Goal: Check status: Check status

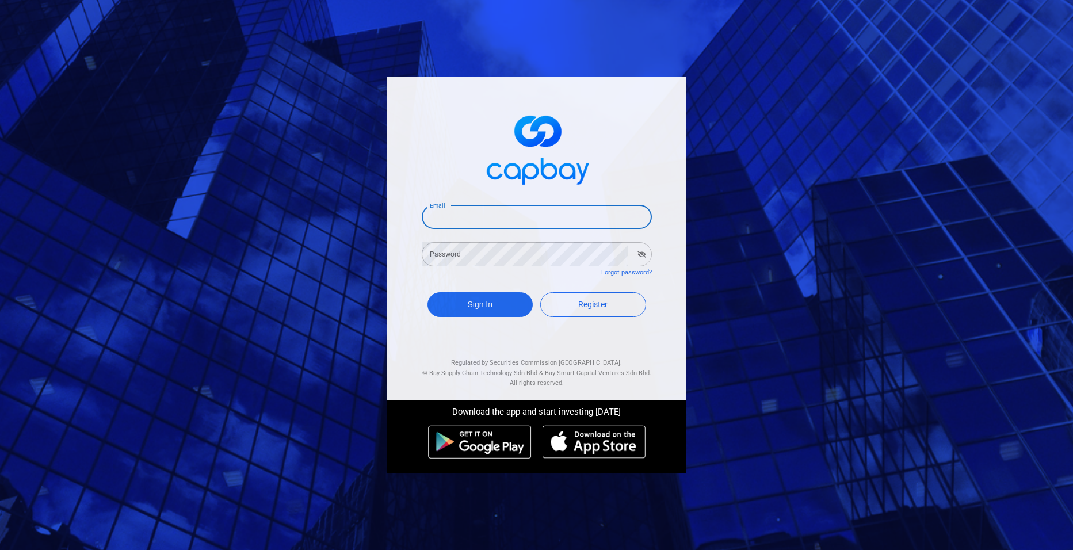
click at [464, 210] on input "Email" at bounding box center [537, 217] width 230 height 24
type input "[EMAIL_ADDRESS][DOMAIN_NAME]"
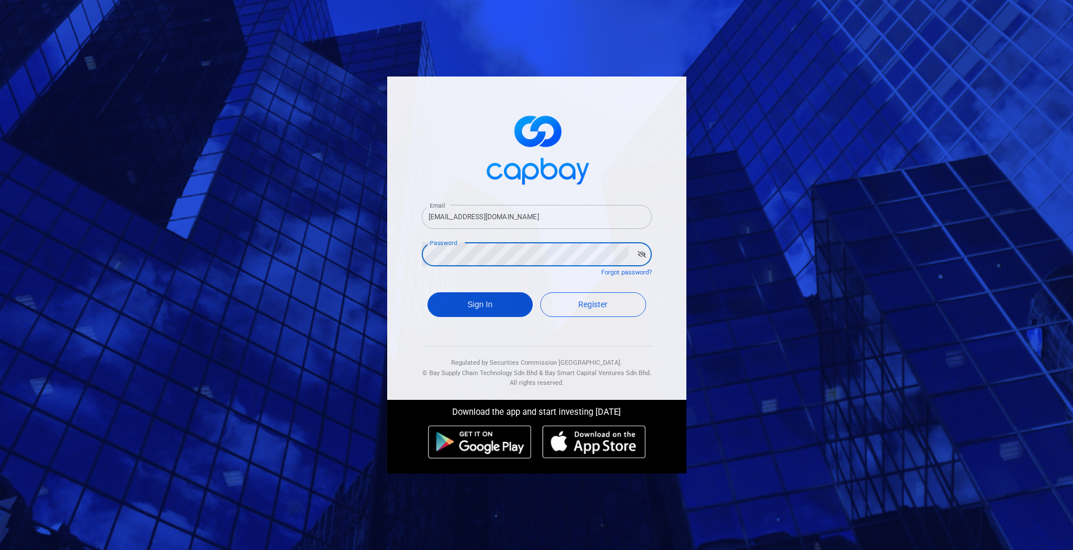
click at [493, 303] on button "Sign In" at bounding box center [481, 304] width 106 height 25
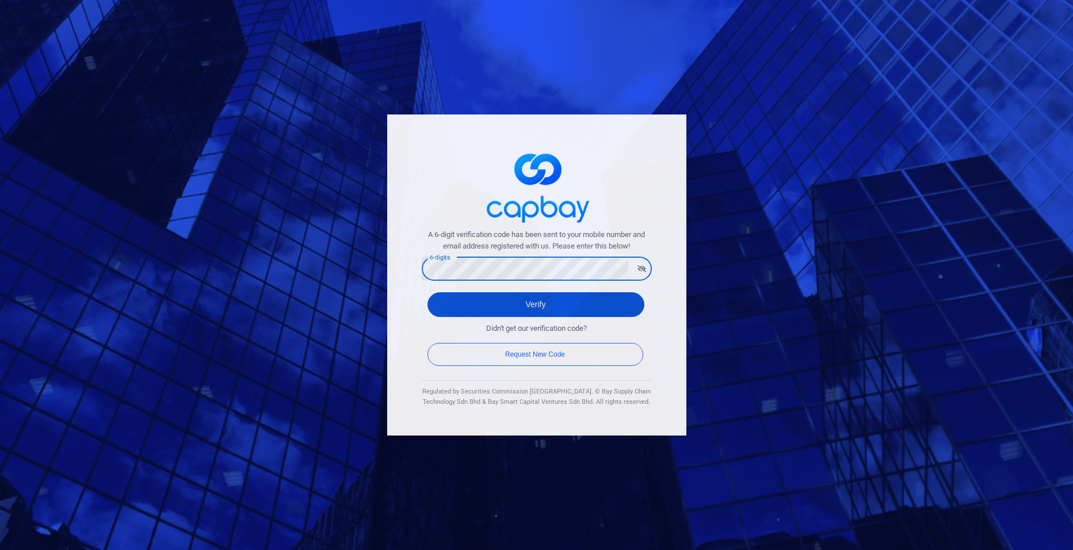
click at [536, 302] on button "Verify" at bounding box center [536, 304] width 217 height 25
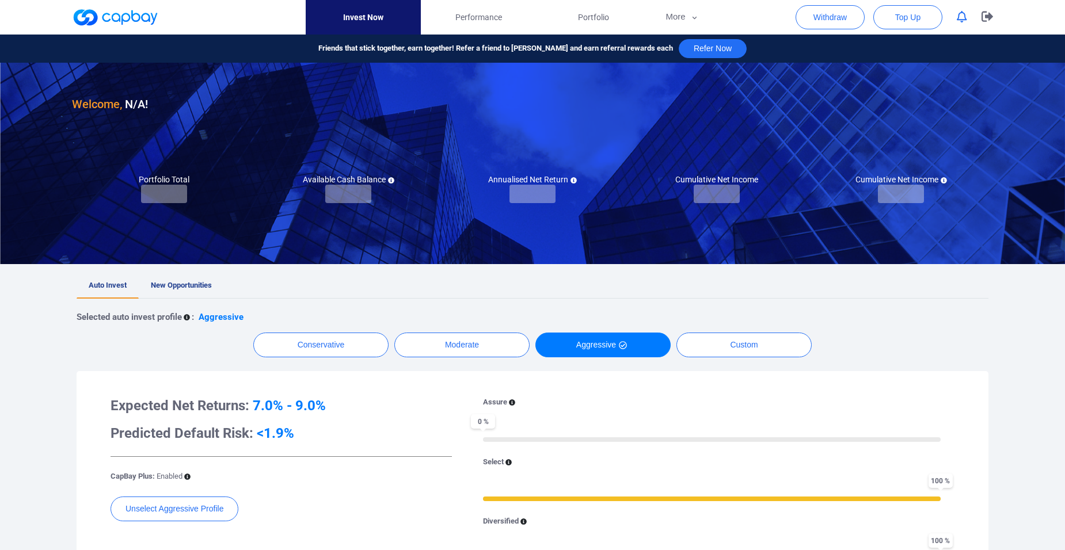
checkbox input "true"
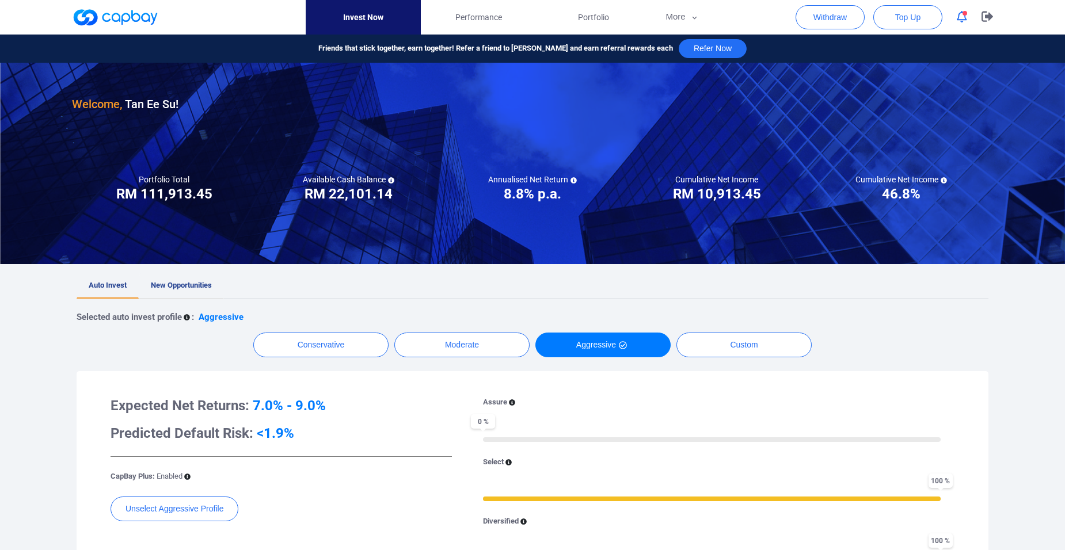
click at [192, 285] on span "New Opportunities" at bounding box center [181, 285] width 61 height 9
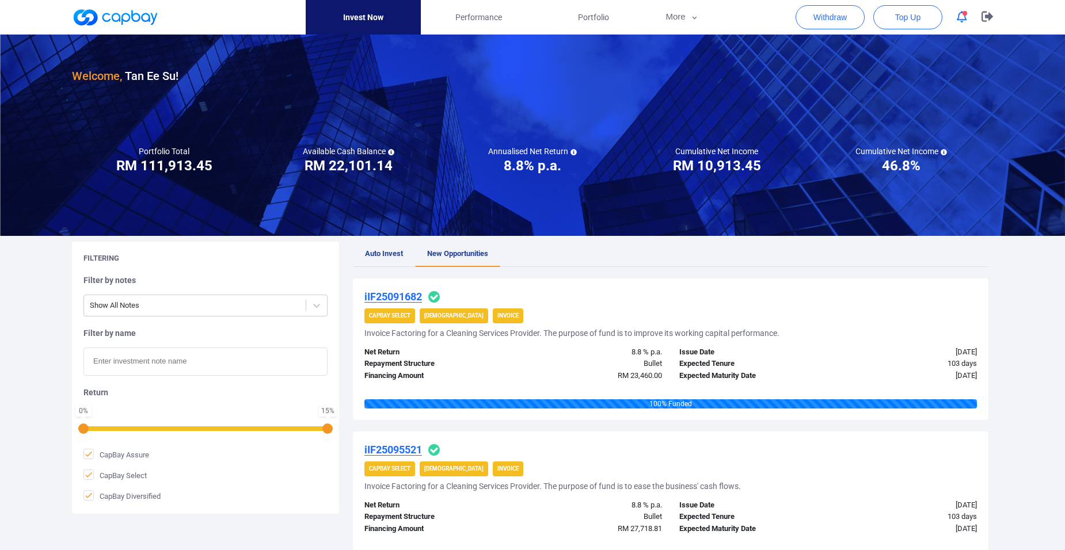
click at [376, 257] on span "Auto Invest" at bounding box center [384, 253] width 38 height 9
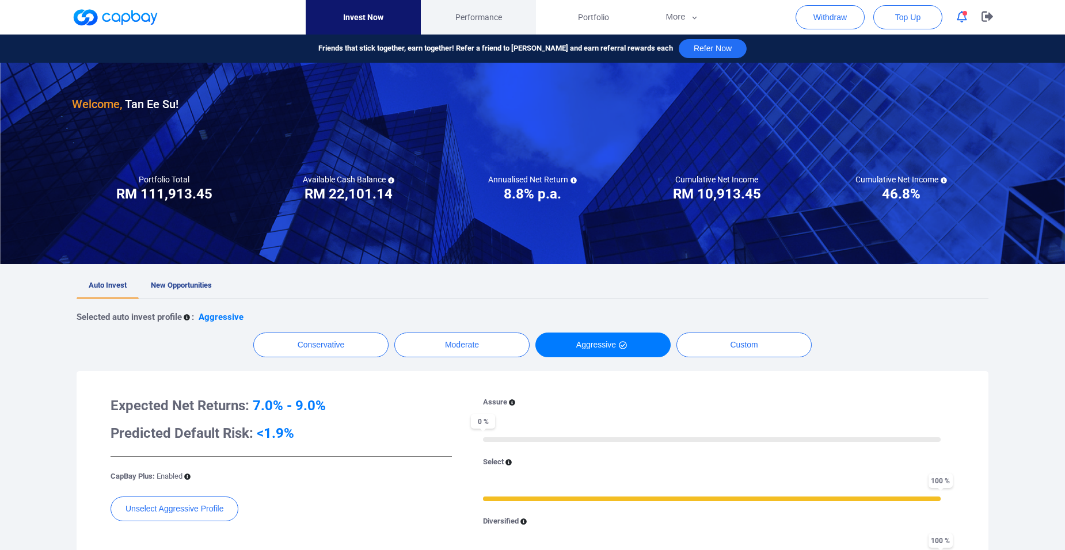
click at [479, 21] on span "Performance" at bounding box center [478, 17] width 47 height 13
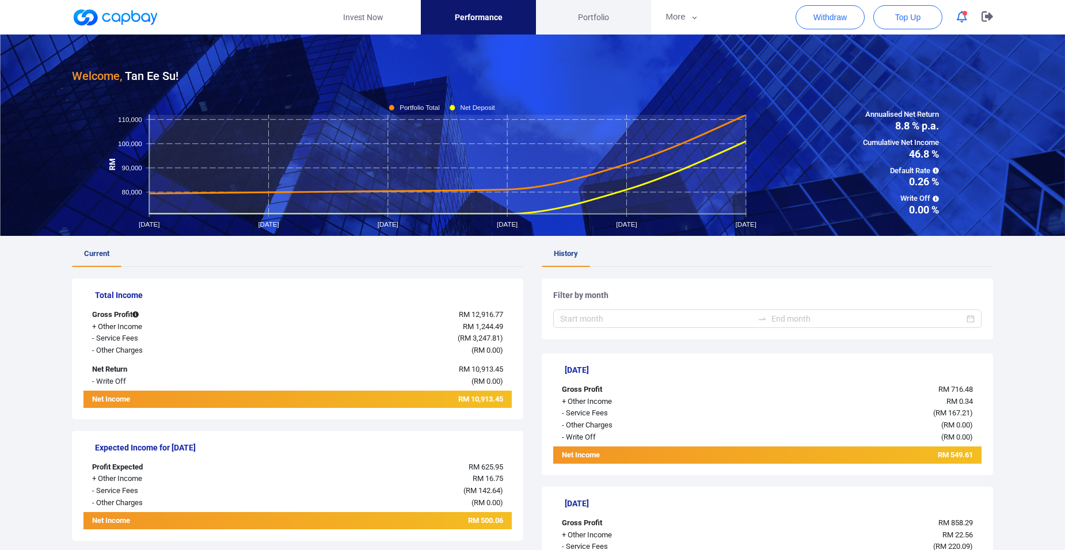
click at [594, 21] on span "Portfolio" at bounding box center [593, 17] width 31 height 13
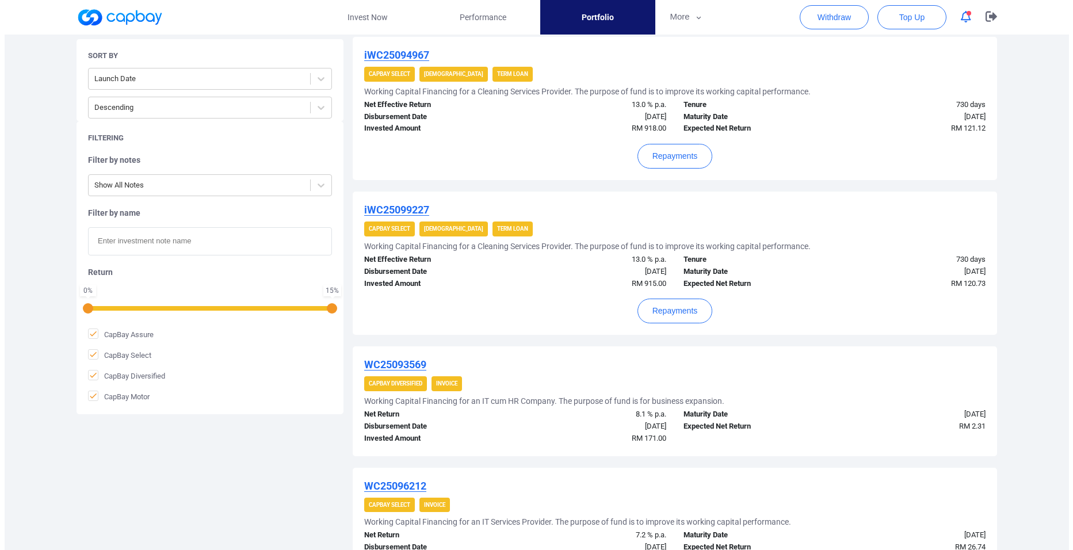
scroll to position [518, 0]
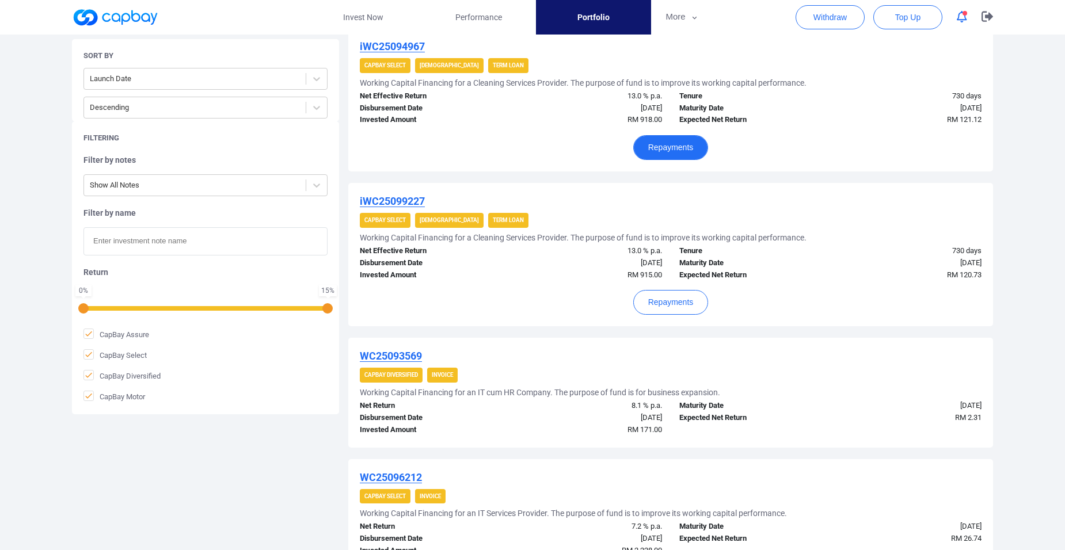
click at [660, 140] on button "Repayments" at bounding box center [670, 147] width 75 height 25
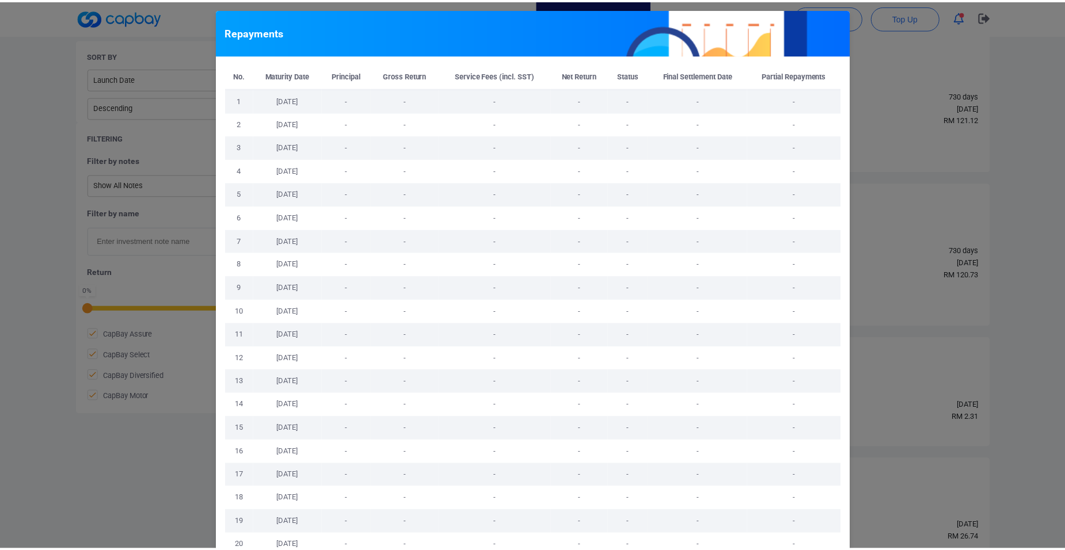
scroll to position [155, 0]
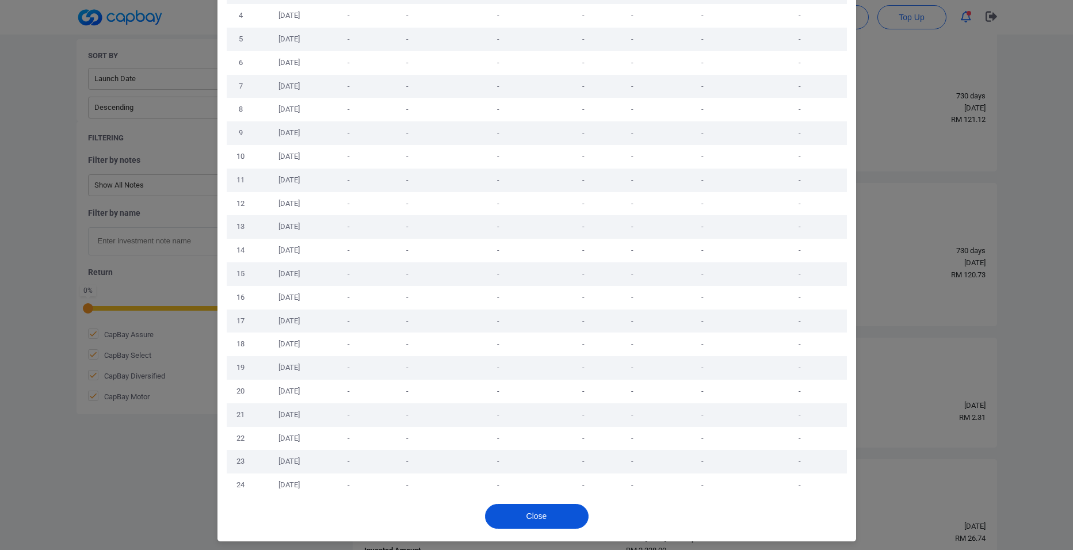
click at [510, 517] on button "Close" at bounding box center [537, 516] width 104 height 25
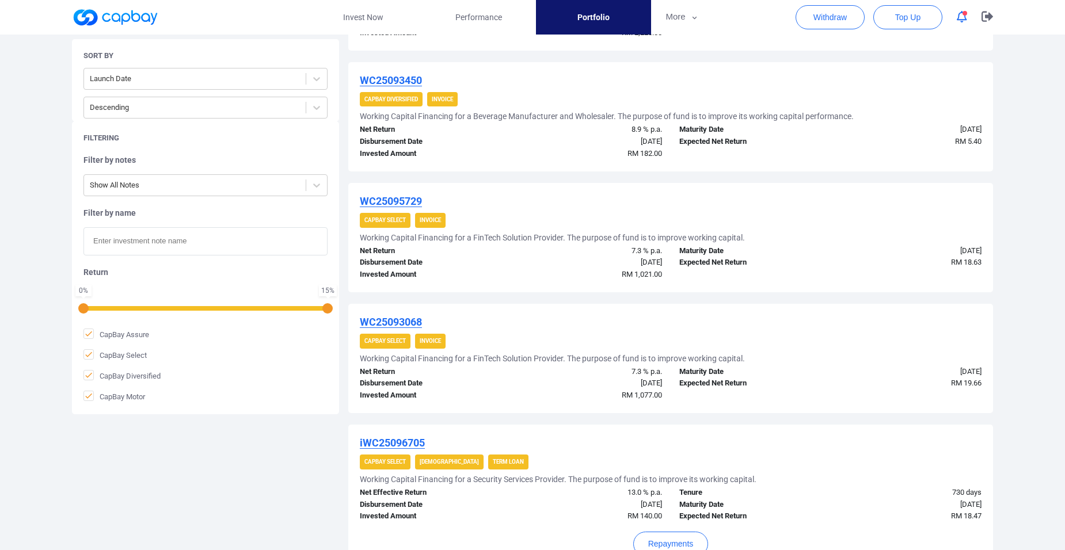
scroll to position [1169, 0]
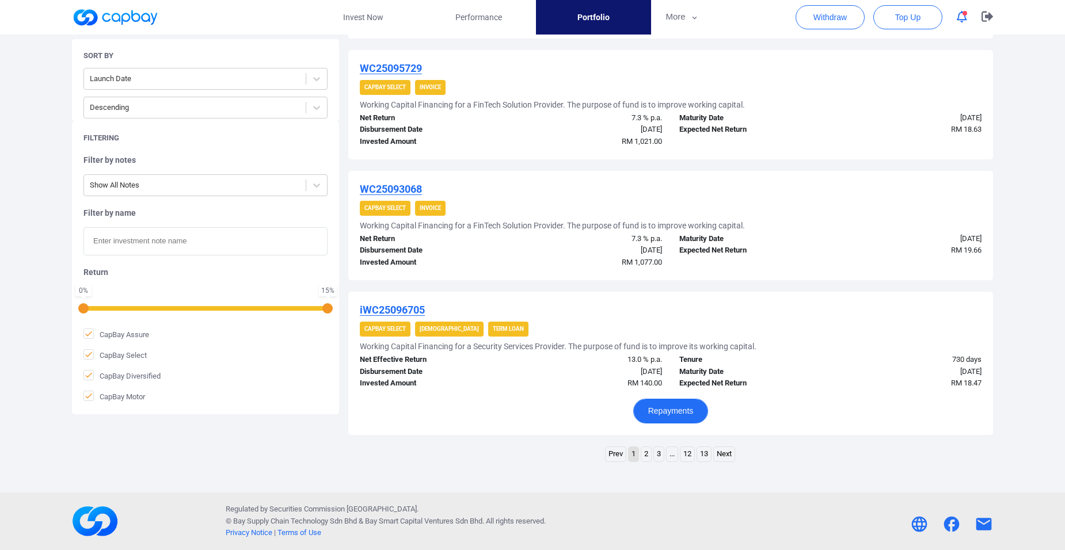
click at [684, 412] on button "Repayments" at bounding box center [670, 411] width 75 height 25
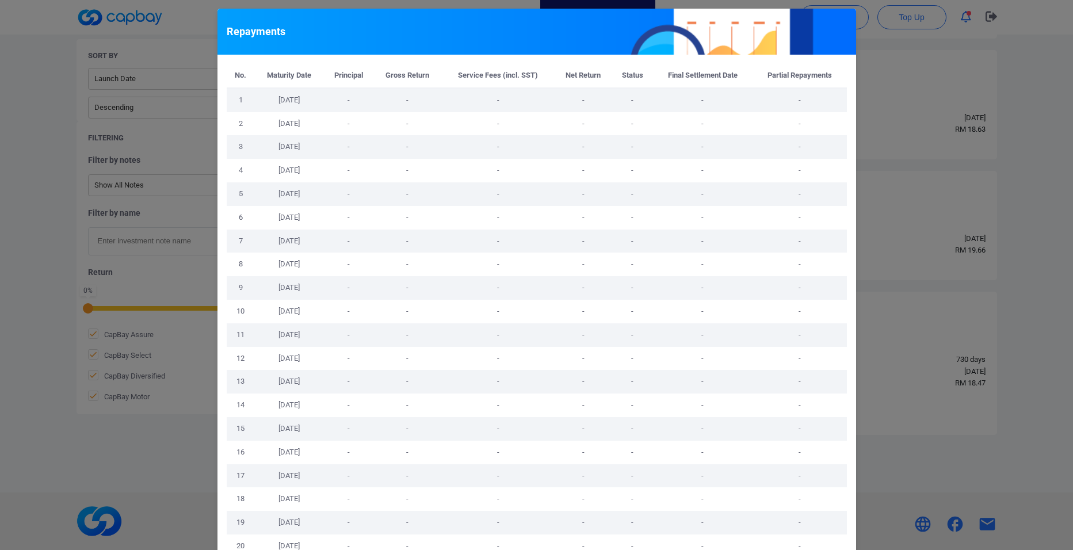
click at [940, 470] on div "Repayments No. Maturity Date Principal Gross Return Service Fees (incl. SST) Ne…" at bounding box center [536, 275] width 1073 height 550
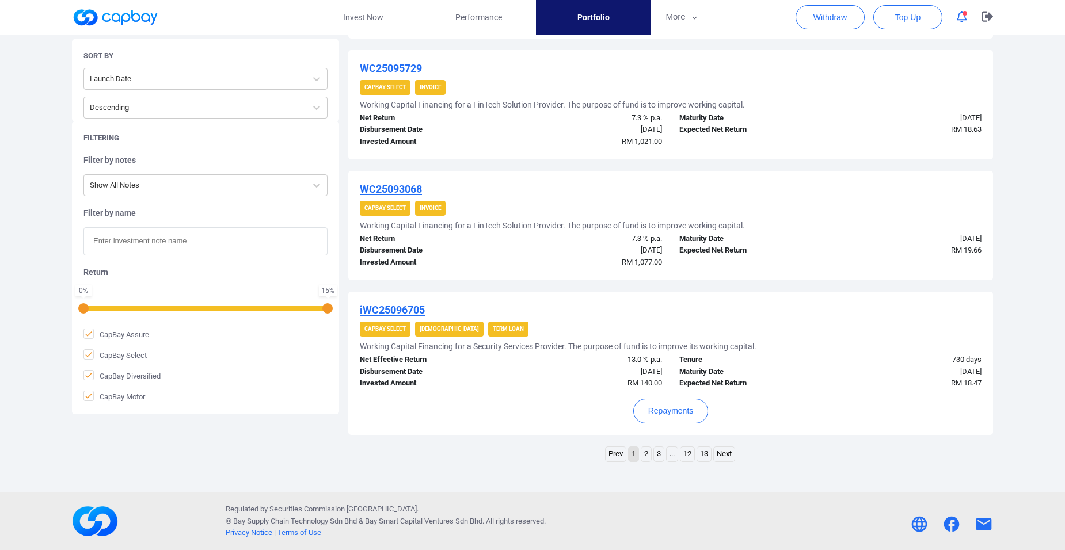
click at [648, 455] on link "2" at bounding box center [646, 454] width 10 height 14
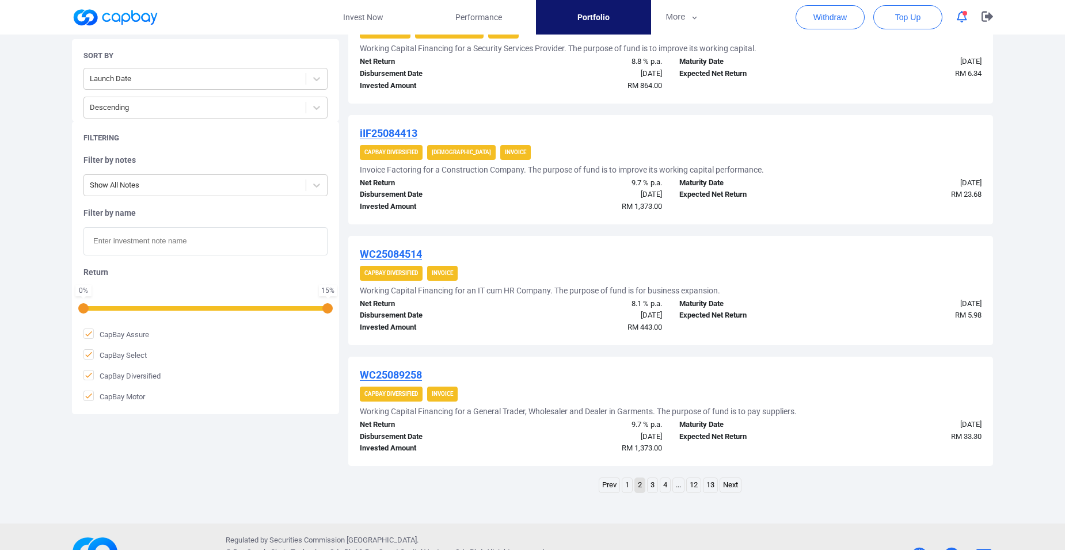
scroll to position [1101, 0]
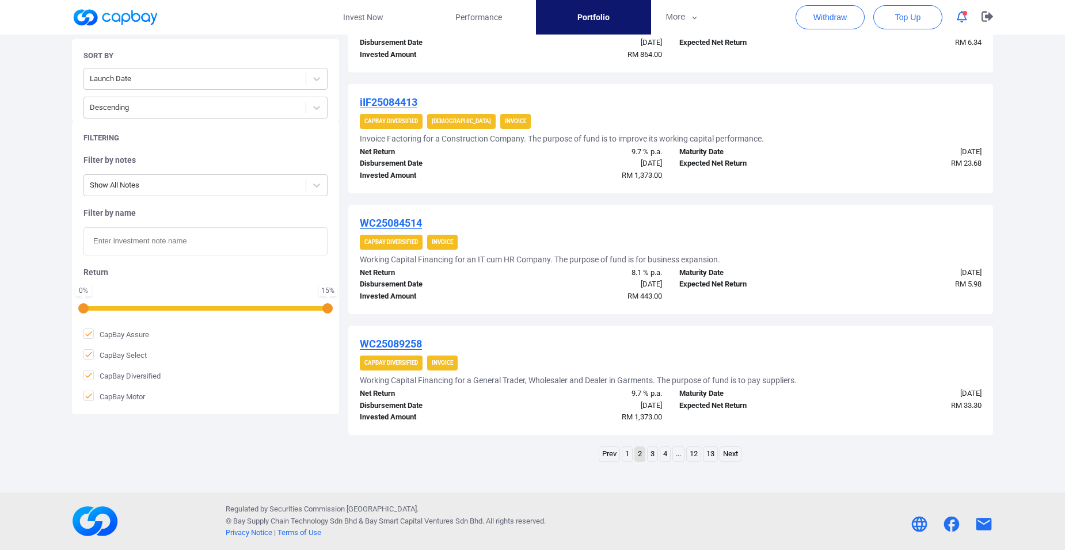
click at [650, 452] on link "3" at bounding box center [652, 454] width 10 height 14
click at [664, 453] on link "4" at bounding box center [665, 454] width 10 height 14
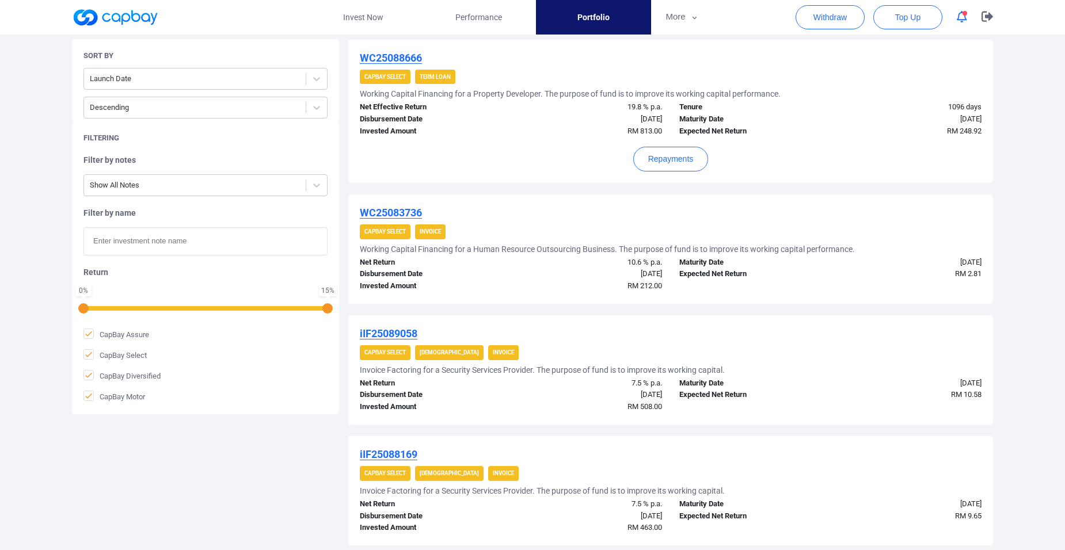
scroll to position [1135, 0]
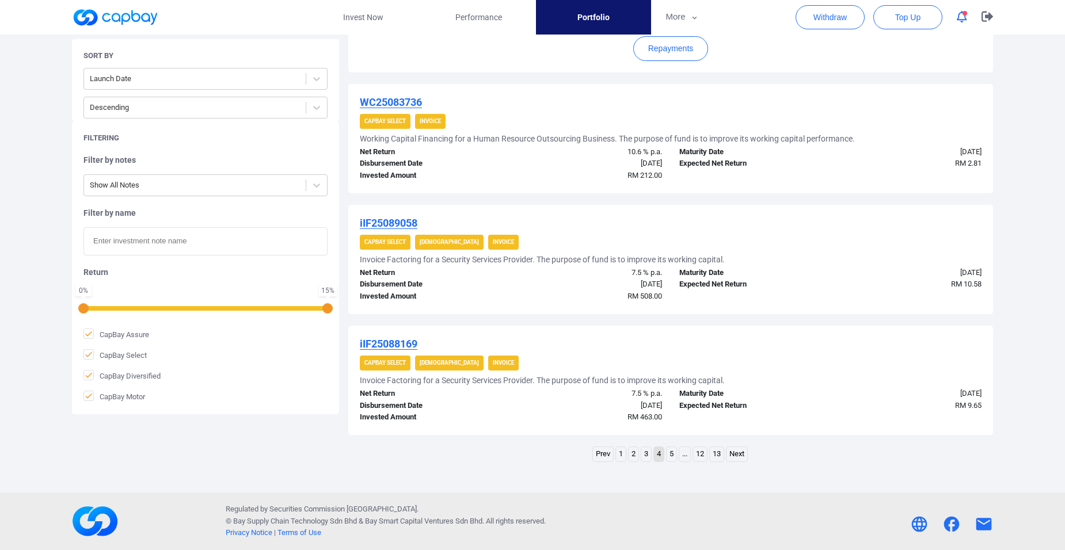
click at [669, 453] on link "5" at bounding box center [671, 454] width 10 height 14
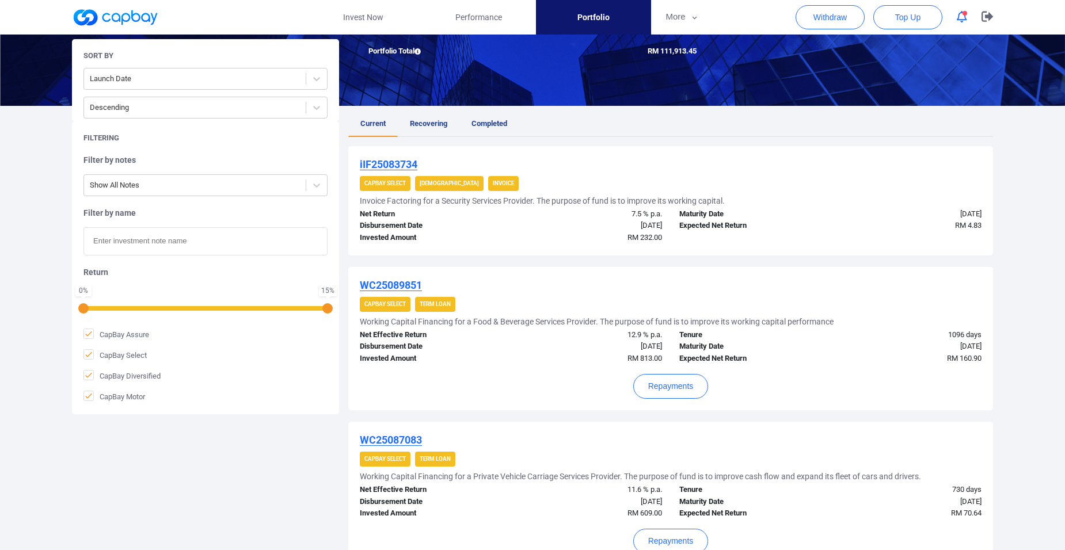
scroll to position [1203, 0]
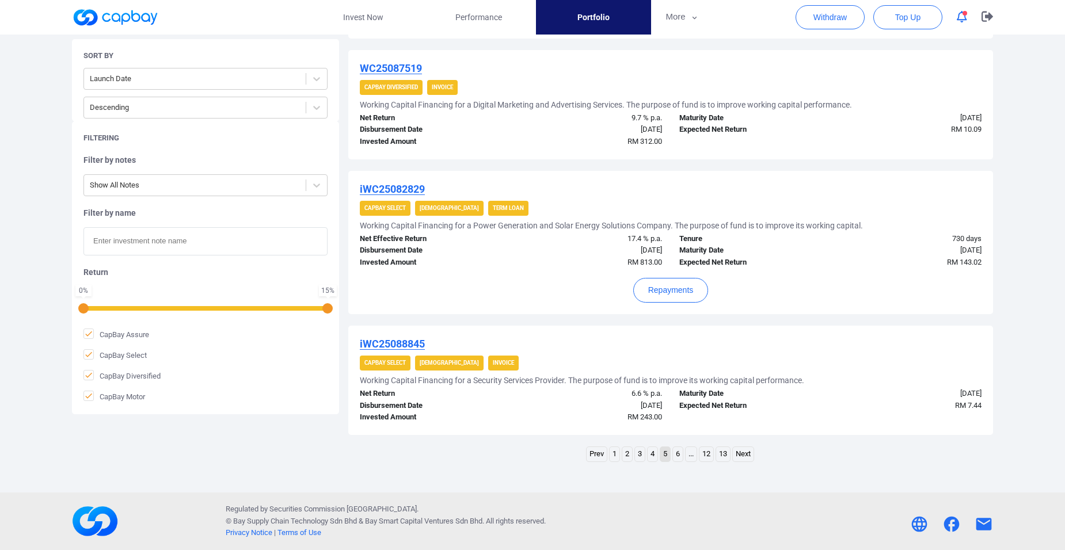
click at [677, 452] on link "6" at bounding box center [678, 454] width 10 height 14
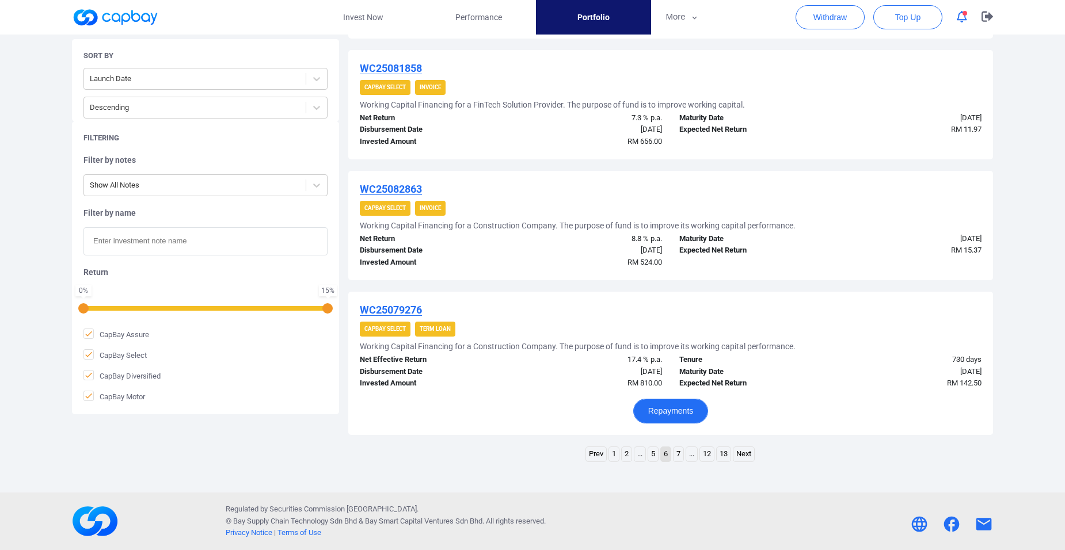
click at [669, 410] on button "Repayments" at bounding box center [670, 411] width 75 height 25
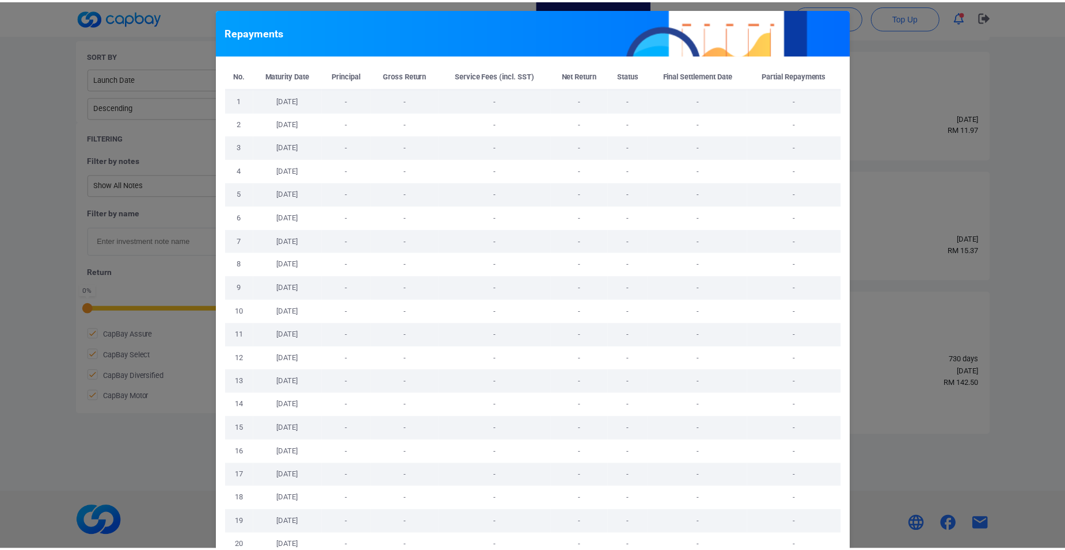
scroll to position [155, 0]
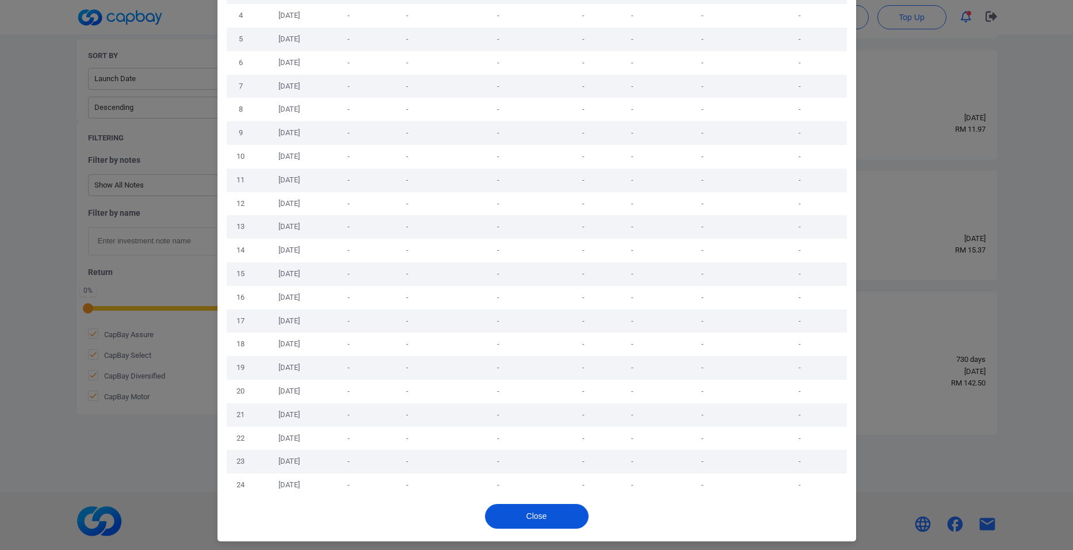
click at [548, 516] on button "Close" at bounding box center [537, 516] width 104 height 25
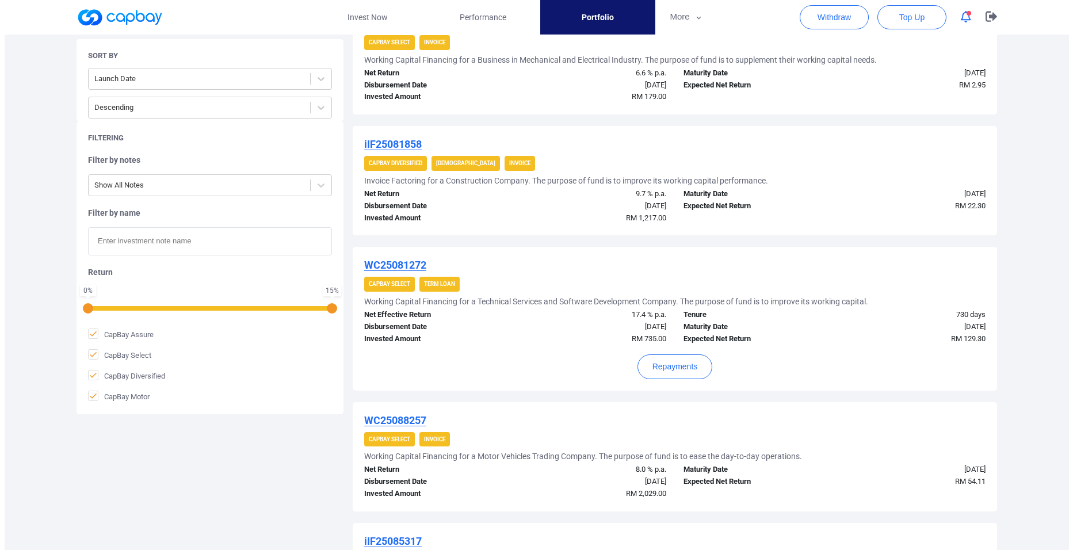
scroll to position [455, 0]
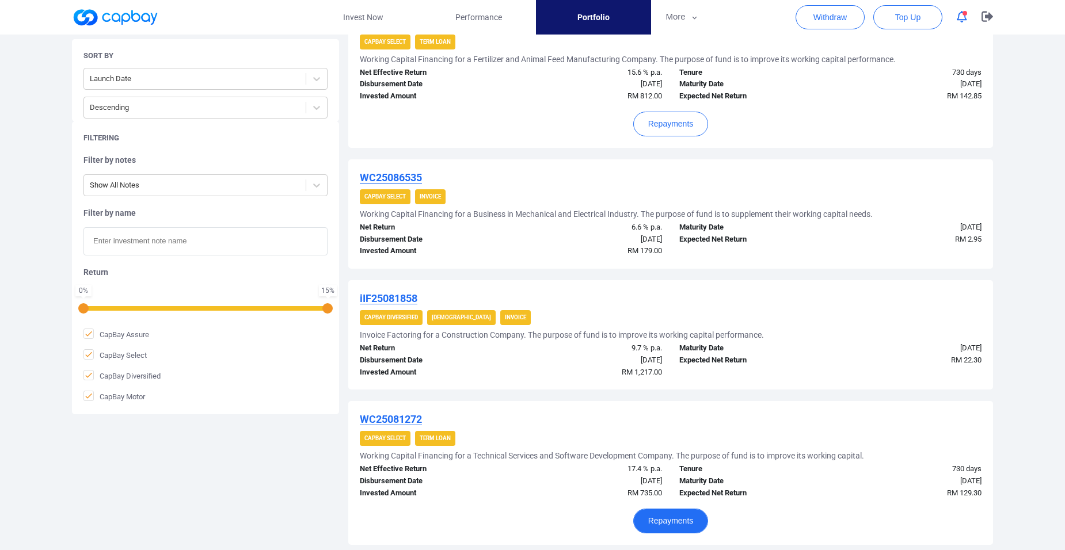
click at [666, 522] on button "Repayments" at bounding box center [670, 521] width 75 height 25
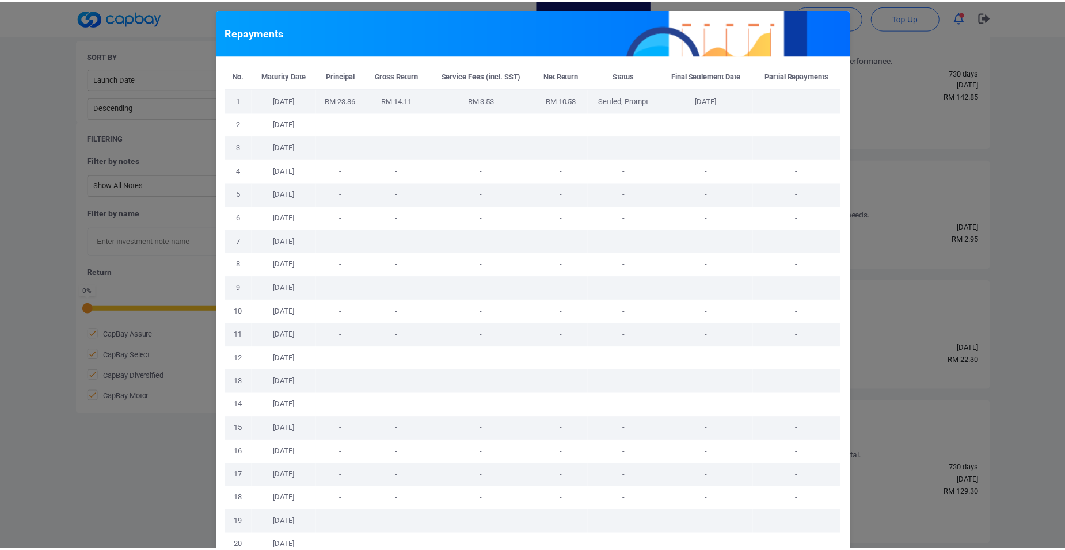
scroll to position [155, 0]
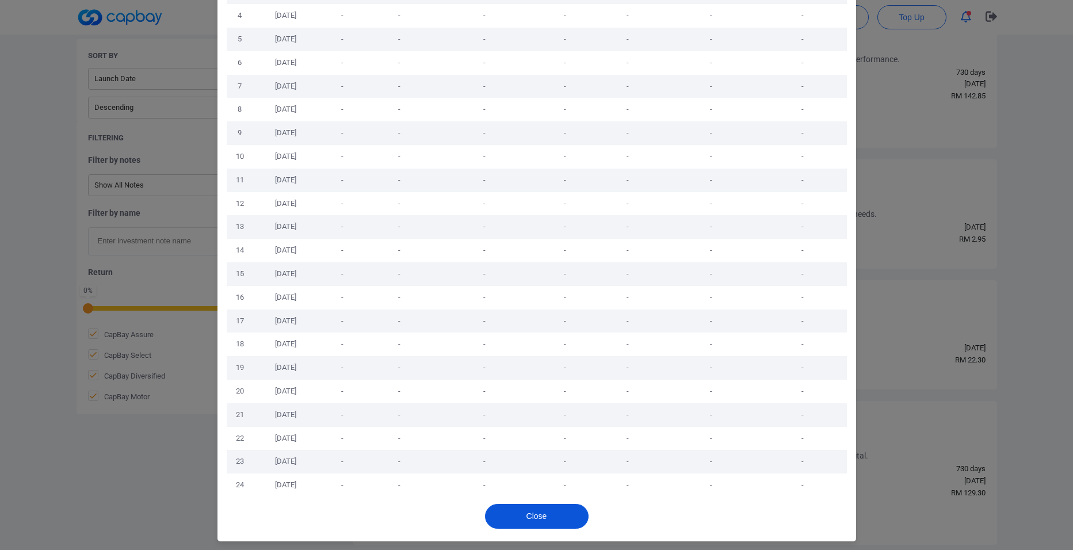
click at [566, 517] on button "Close" at bounding box center [537, 516] width 104 height 25
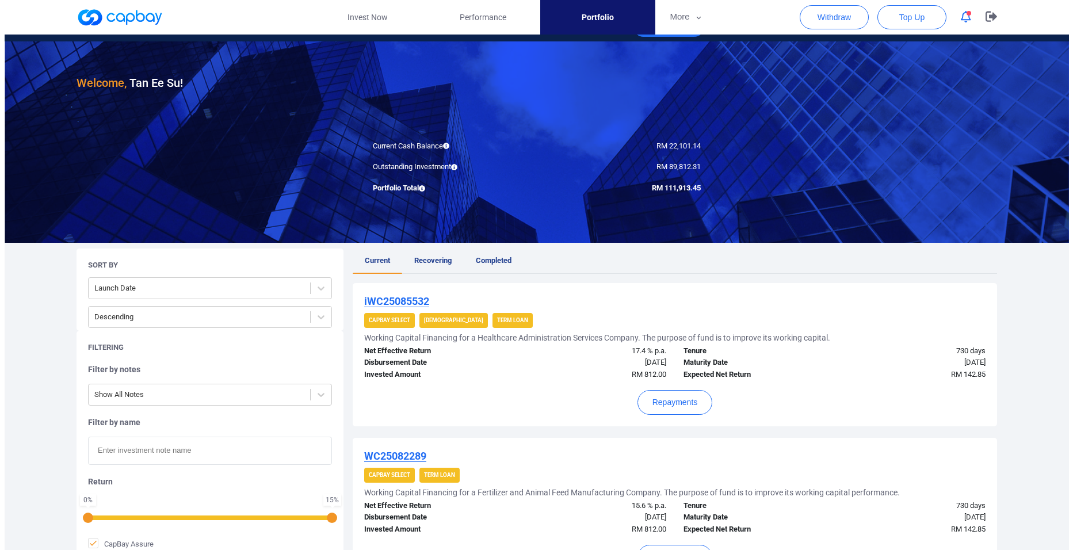
scroll to position [0, 0]
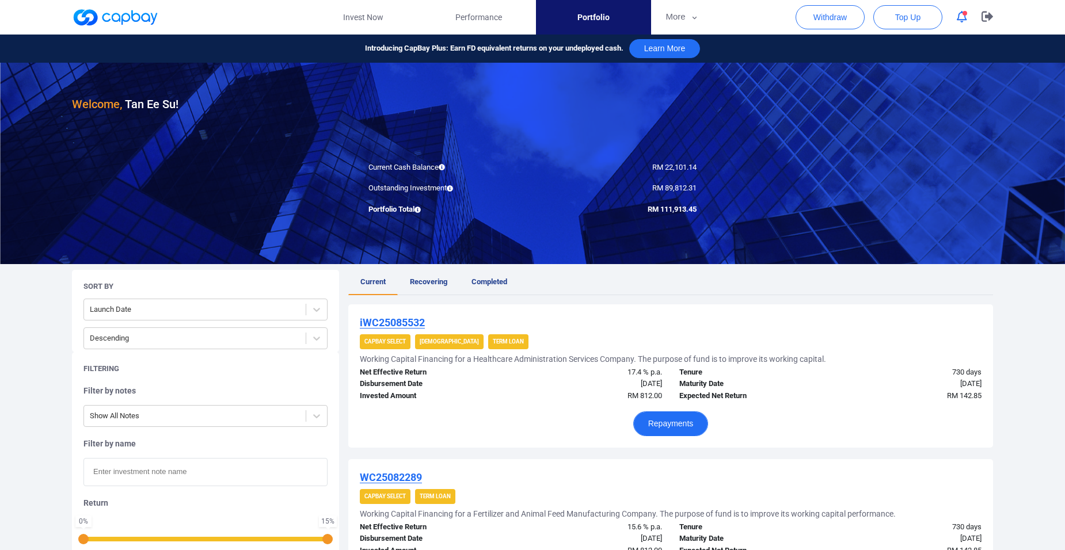
click at [673, 421] on button "Repayments" at bounding box center [670, 423] width 75 height 25
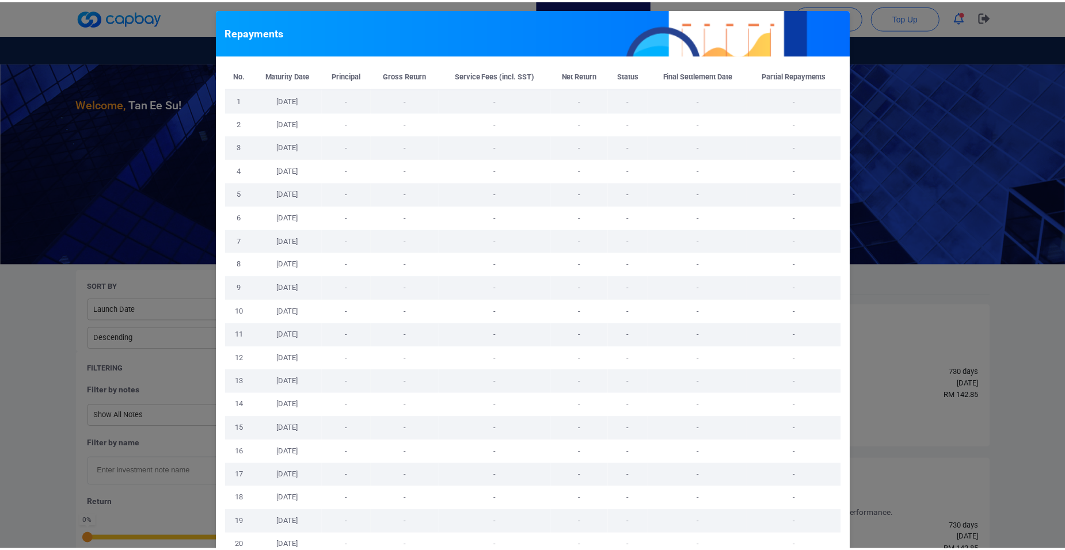
scroll to position [155, 0]
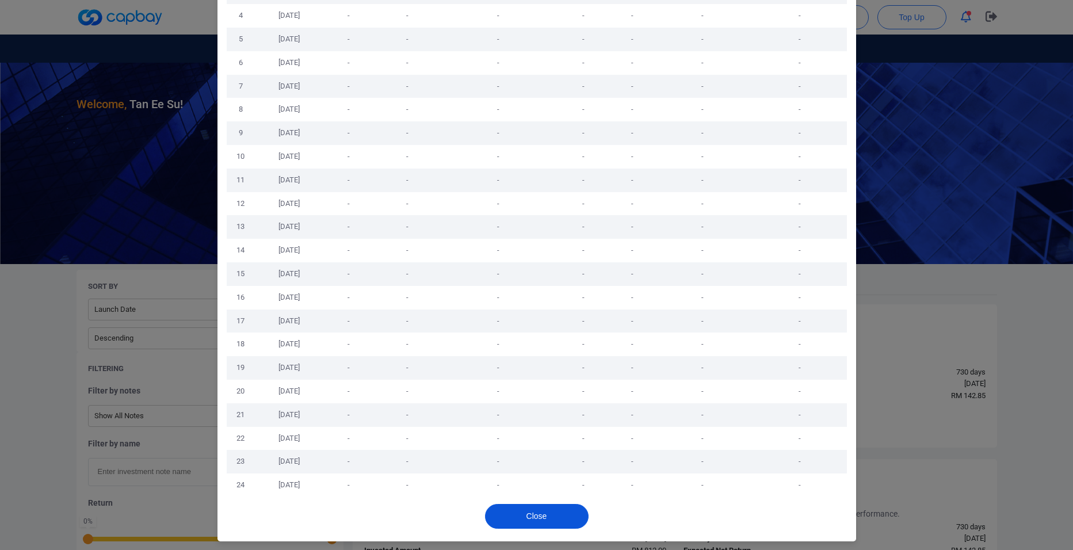
click at [533, 513] on button "Close" at bounding box center [537, 516] width 104 height 25
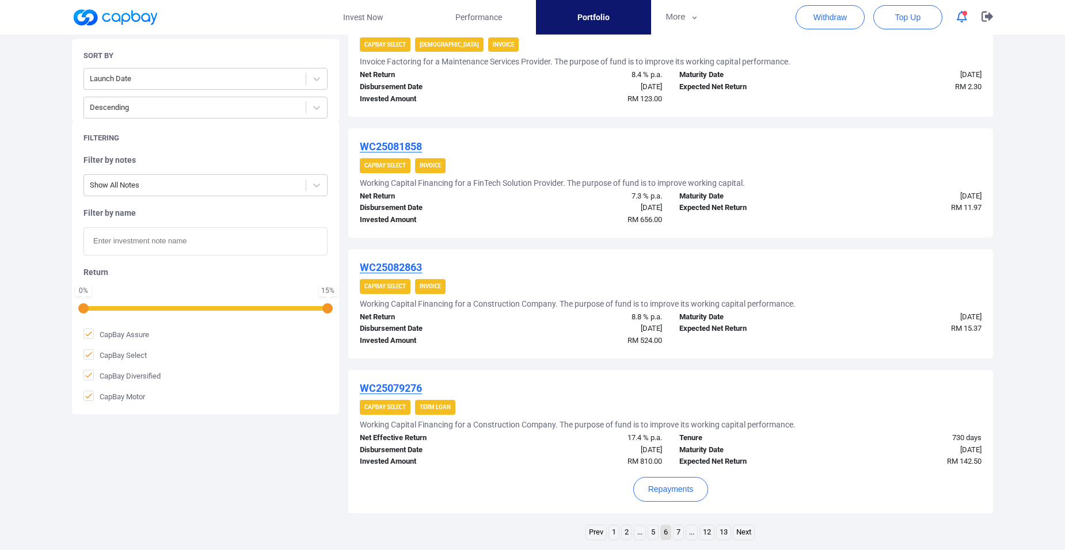
scroll to position [1203, 0]
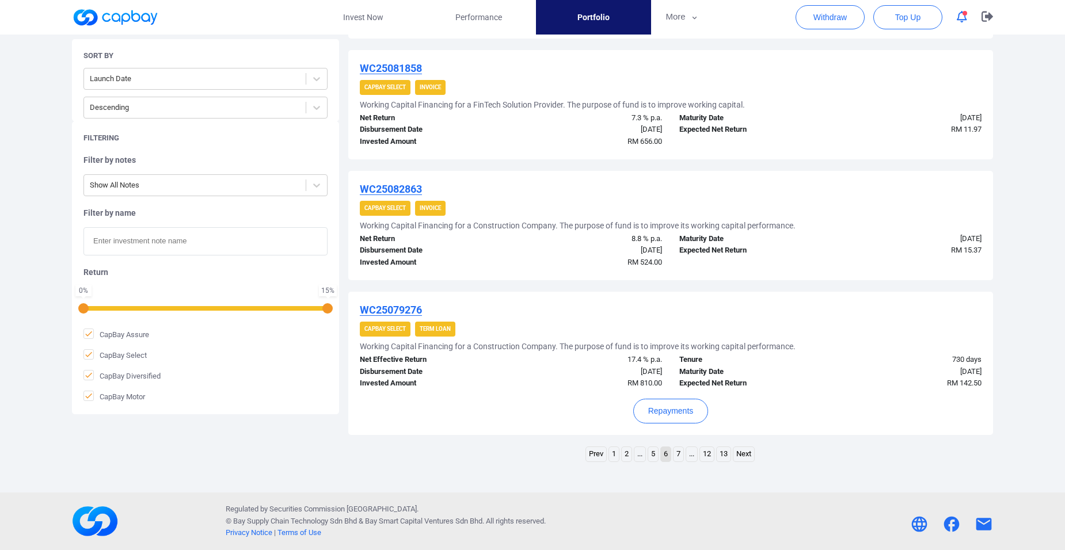
click at [677, 453] on link "7" at bounding box center [678, 454] width 10 height 14
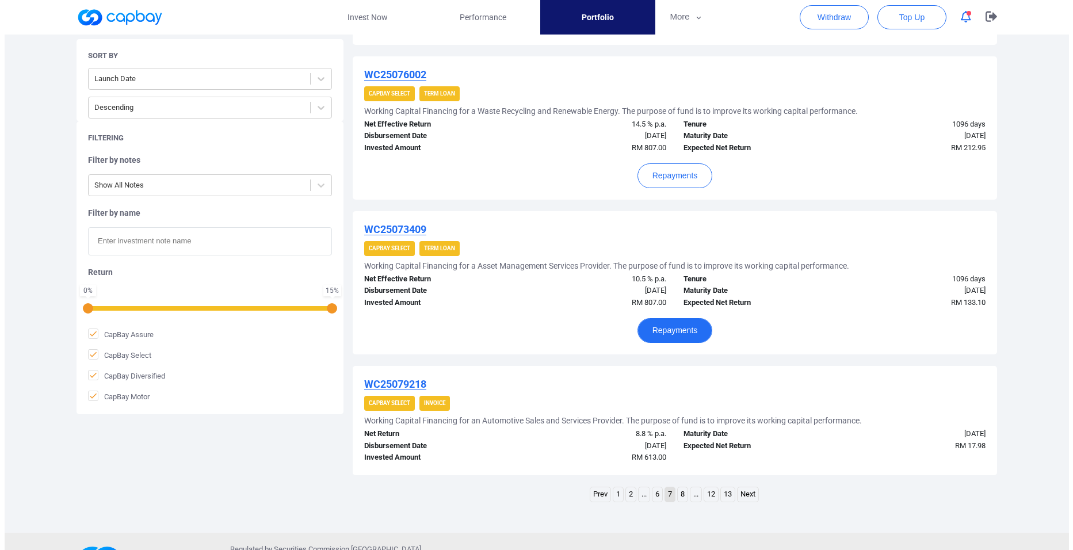
scroll to position [1213, 0]
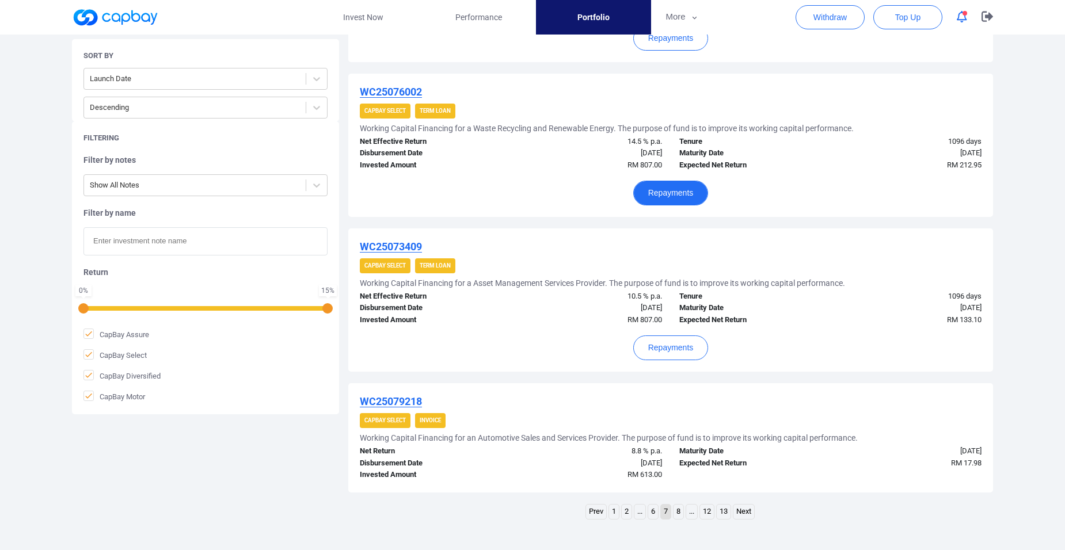
click at [668, 196] on button "Repayments" at bounding box center [670, 193] width 75 height 25
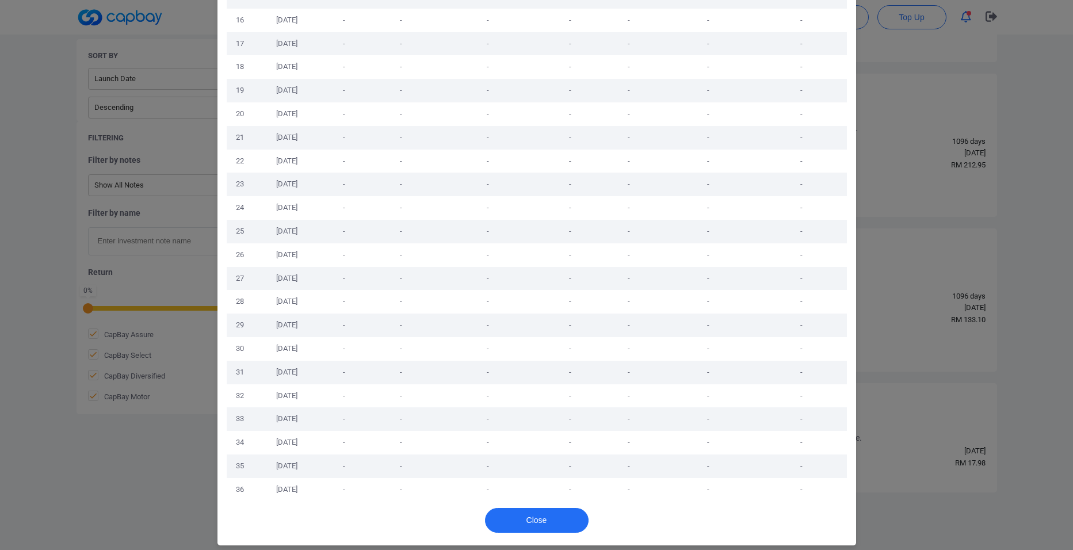
scroll to position [436, 0]
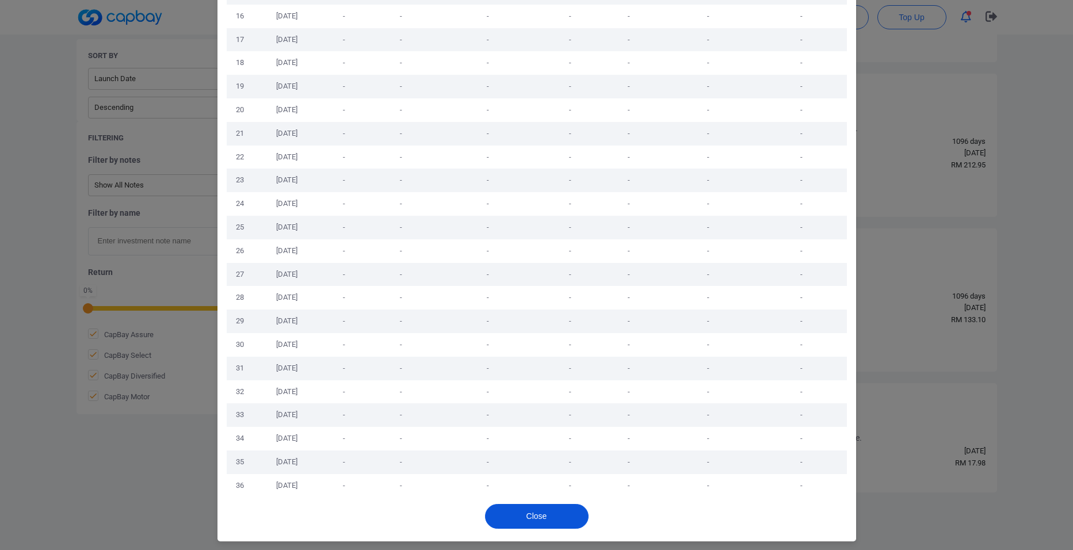
click at [565, 515] on button "Close" at bounding box center [537, 516] width 104 height 25
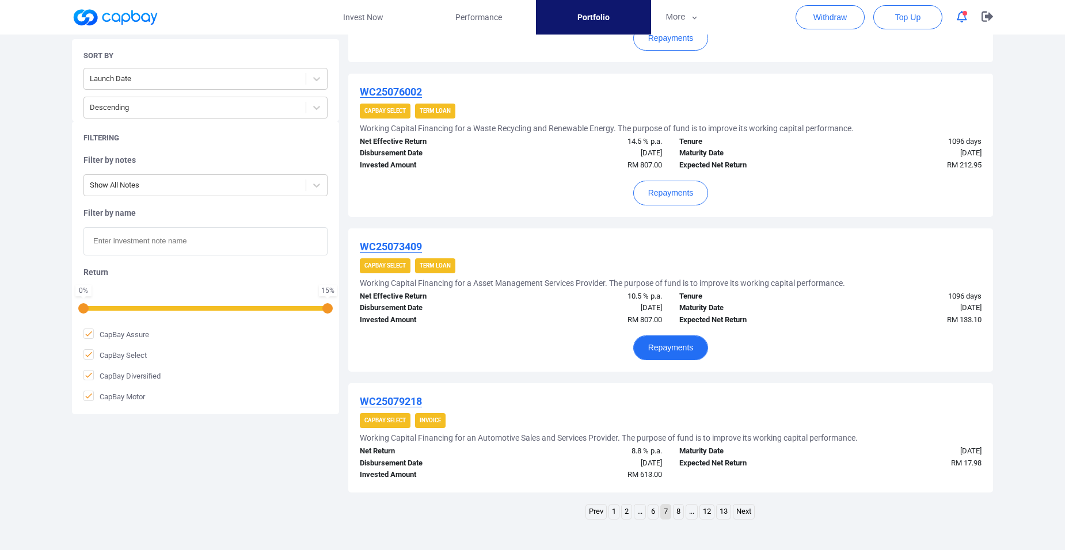
click at [657, 349] on button "Repayments" at bounding box center [670, 348] width 75 height 25
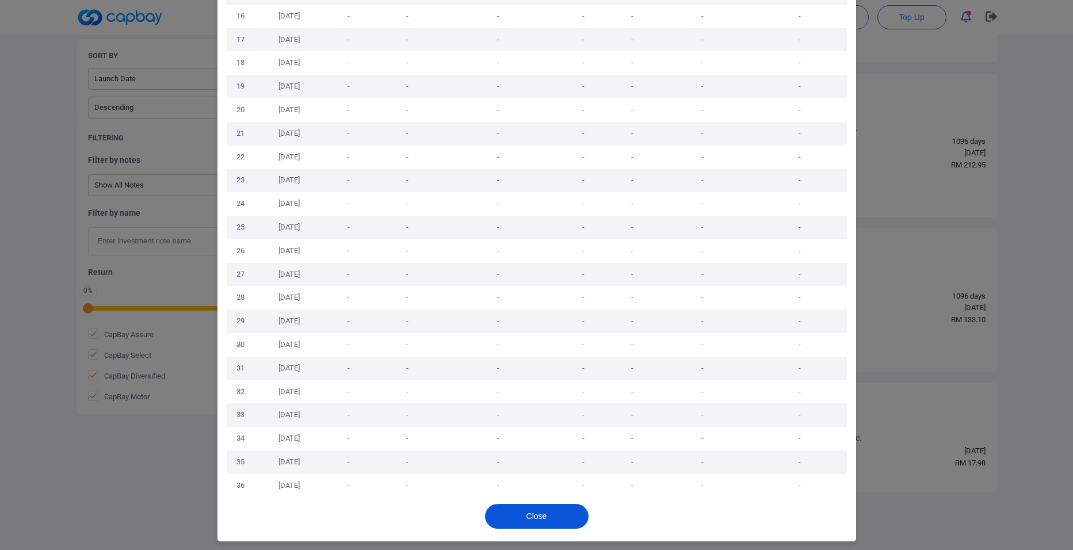
click at [542, 514] on button "Close" at bounding box center [537, 516] width 104 height 25
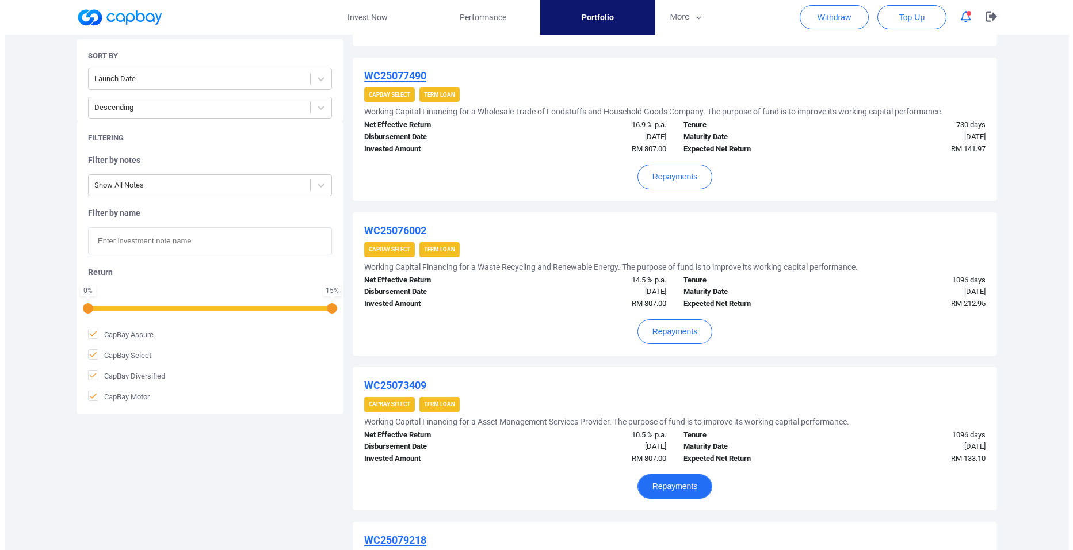
scroll to position [1040, 0]
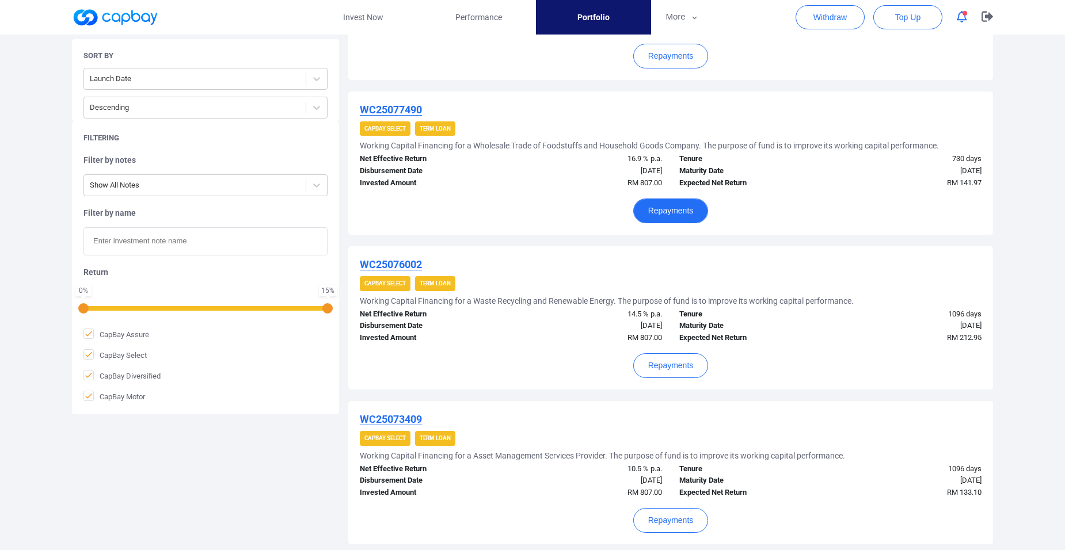
click at [676, 215] on button "Repayments" at bounding box center [670, 211] width 75 height 25
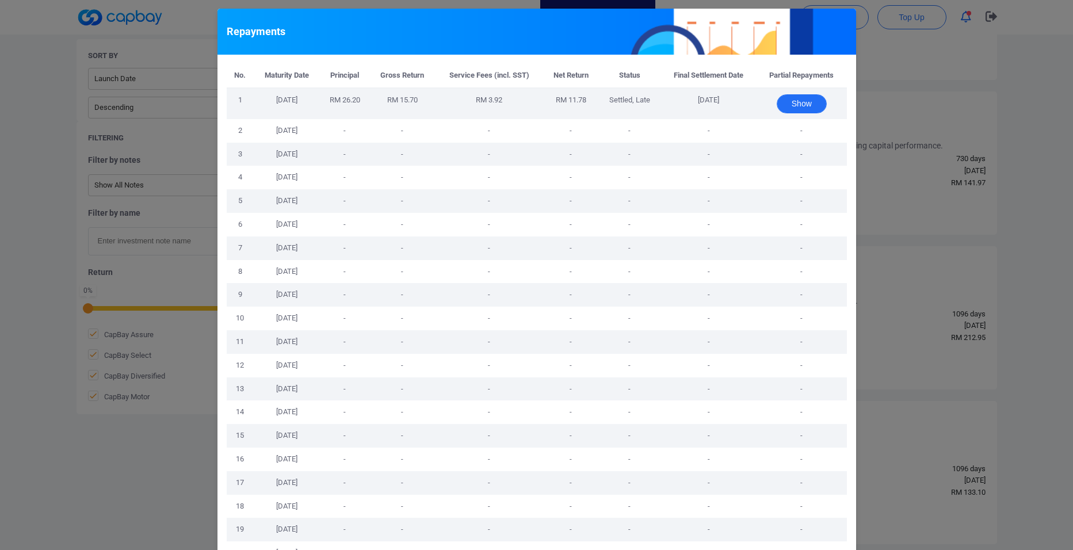
click at [797, 104] on button "Show" at bounding box center [802, 103] width 50 height 19
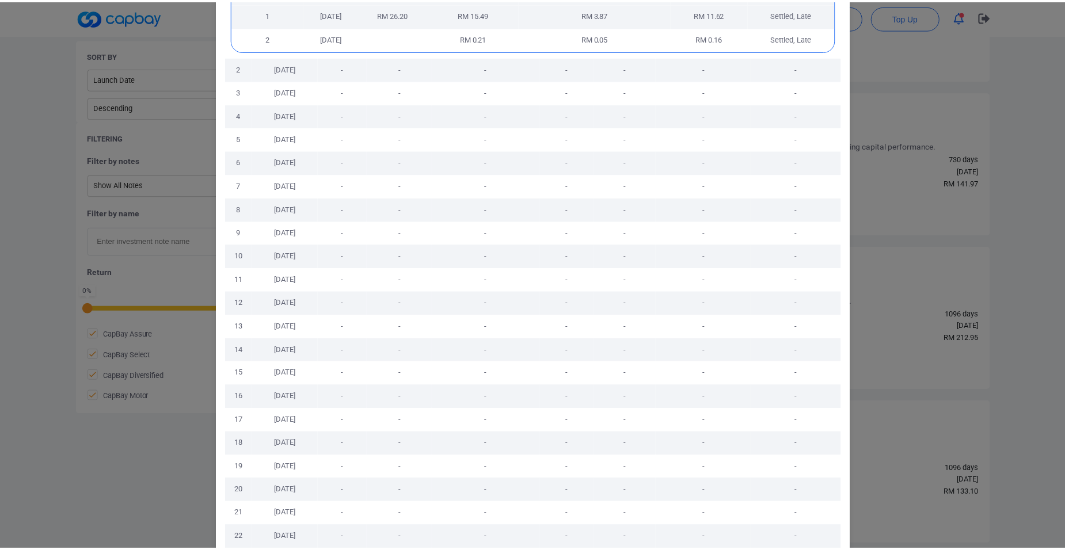
scroll to position [268, 0]
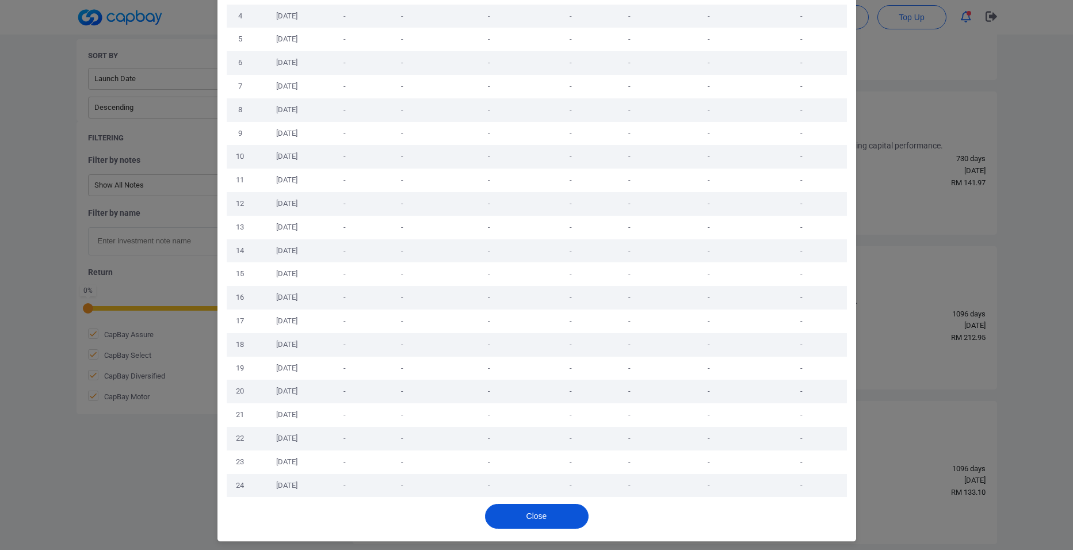
click at [562, 521] on button "Close" at bounding box center [537, 516] width 104 height 25
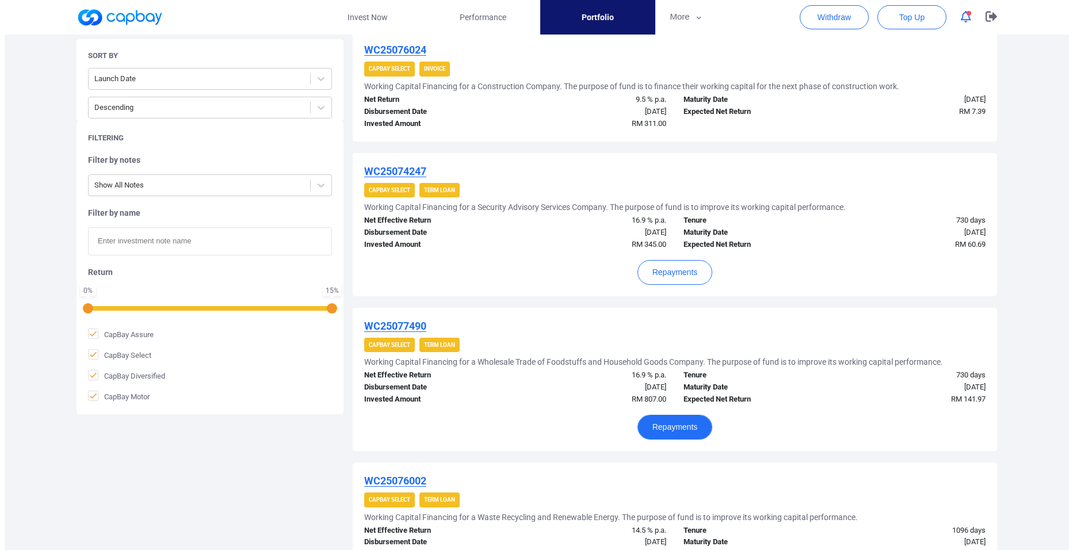
scroll to position [810, 0]
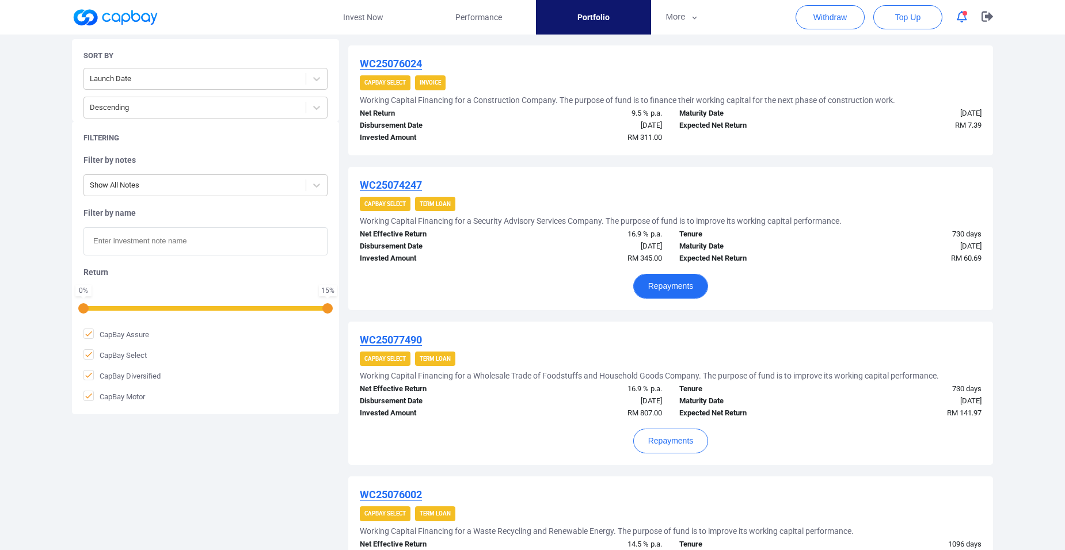
click at [687, 285] on button "Repayments" at bounding box center [670, 286] width 75 height 25
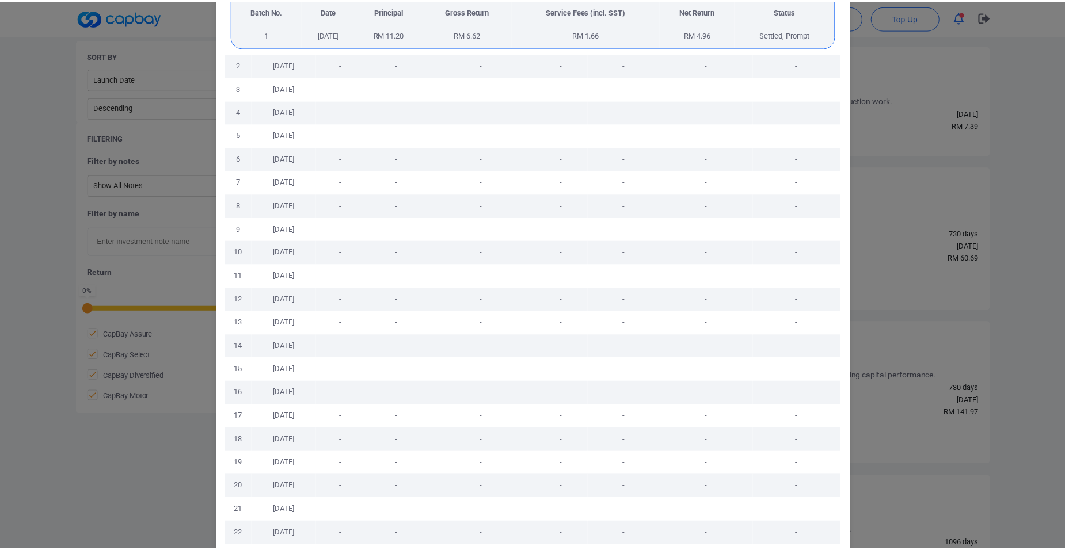
scroll to position [238, 0]
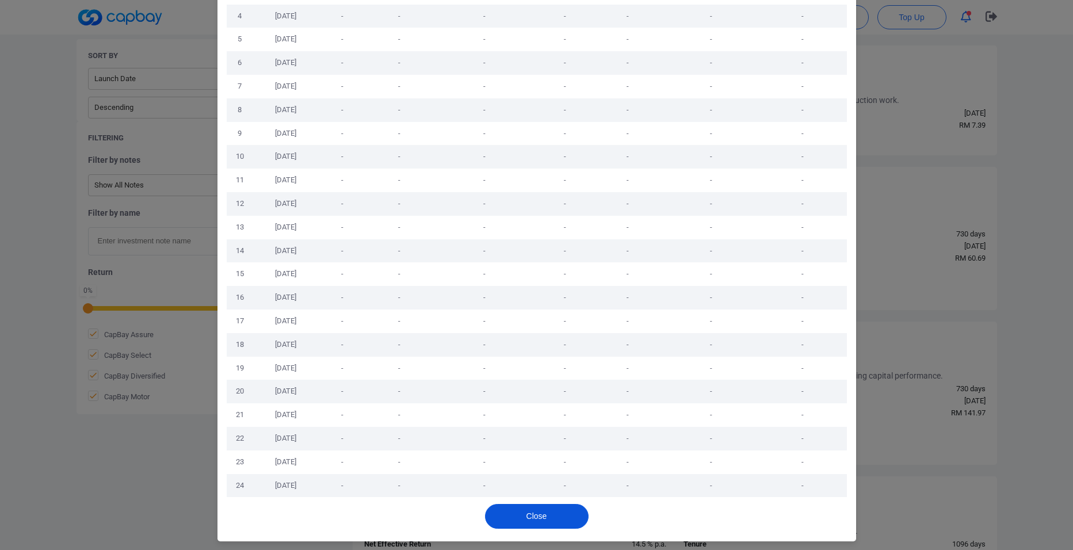
click at [555, 513] on button "Close" at bounding box center [537, 516] width 104 height 25
